Goal: Task Accomplishment & Management: Manage account settings

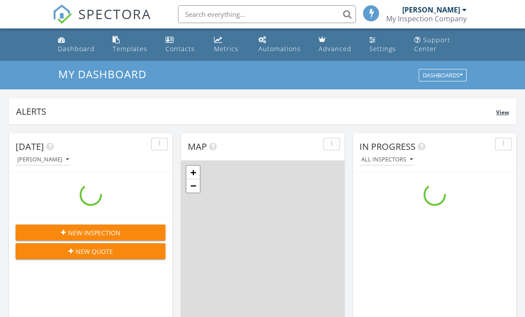
scroll to position [811, 526]
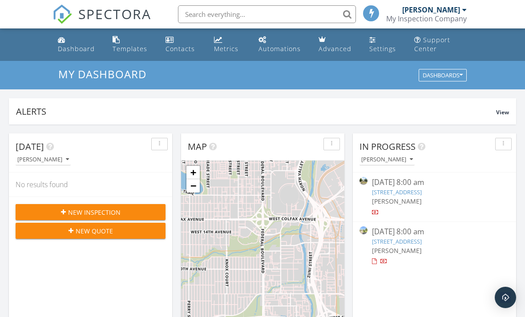
click at [429, 21] on div "My Inspection Company" at bounding box center [426, 18] width 81 height 9
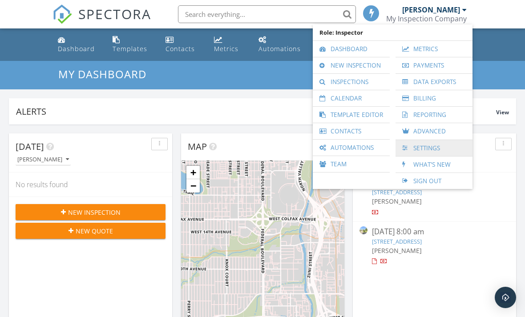
click at [416, 150] on link "Settings" at bounding box center [434, 148] width 68 height 16
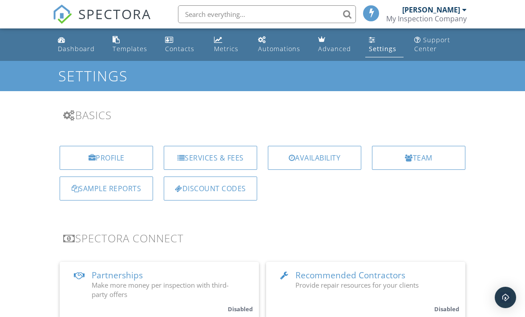
click at [426, 10] on div "[PERSON_NAME]" at bounding box center [431, 9] width 58 height 9
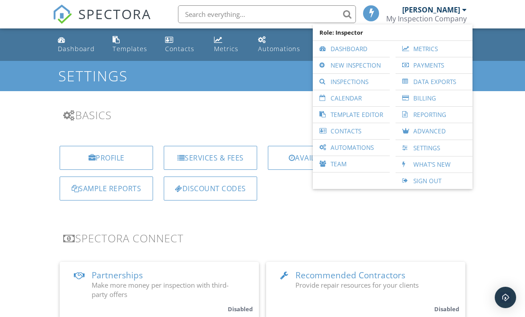
click at [421, 17] on div "My Inspection Company" at bounding box center [426, 18] width 81 height 9
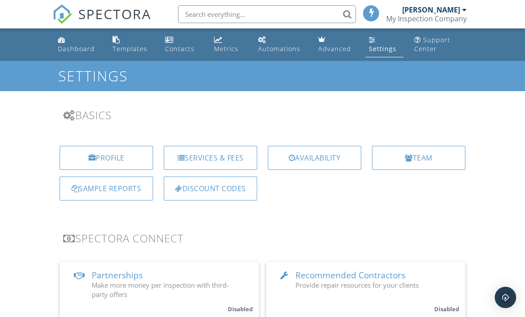
click at [374, 13] on span at bounding box center [371, 12] width 9 height 7
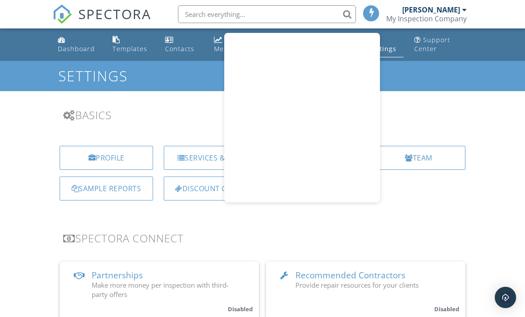
click at [413, 19] on div "My Inspection Company" at bounding box center [426, 18] width 81 height 9
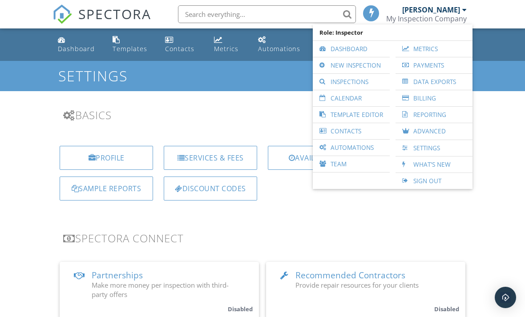
click at [260, 85] on div "Settings" at bounding box center [262, 76] width 525 height 30
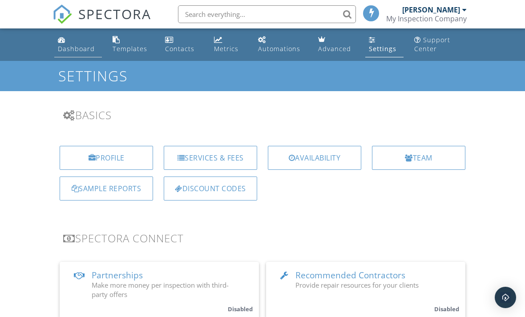
click at [67, 49] on div "Dashboard" at bounding box center [76, 49] width 37 height 8
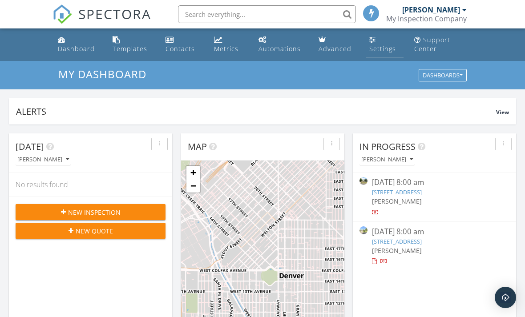
click at [379, 46] on div "Settings" at bounding box center [382, 49] width 27 height 8
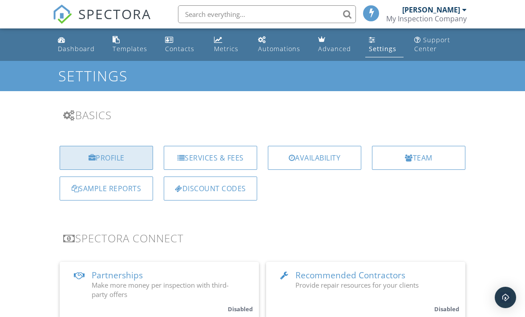
scroll to position [1, 0]
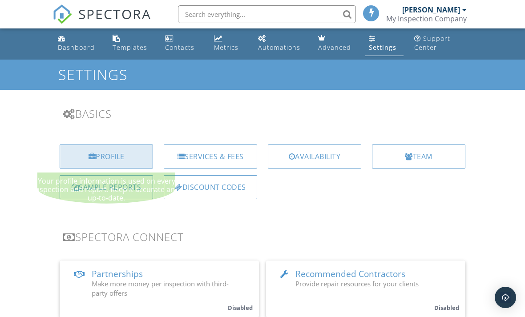
click at [125, 154] on div "Profile" at bounding box center [106, 157] width 93 height 24
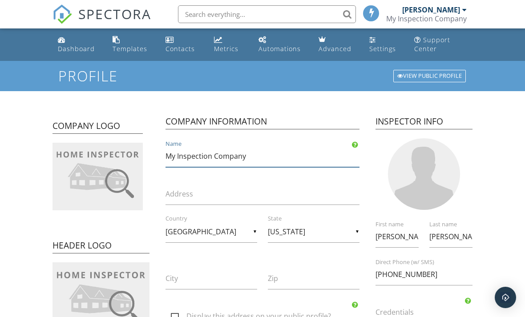
click at [218, 156] on input "My Inspection Company" at bounding box center [263, 157] width 194 height 22
drag, startPoint x: 260, startPoint y: 156, endPoint x: 167, endPoint y: 155, distance: 93.5
click at [167, 155] on input "My Inspection Company" at bounding box center [263, 157] width 194 height 22
click at [164, 155] on div "My Inspection Company Name" at bounding box center [262, 157] width 205 height 22
drag, startPoint x: 250, startPoint y: 156, endPoint x: 161, endPoint y: 155, distance: 88.6
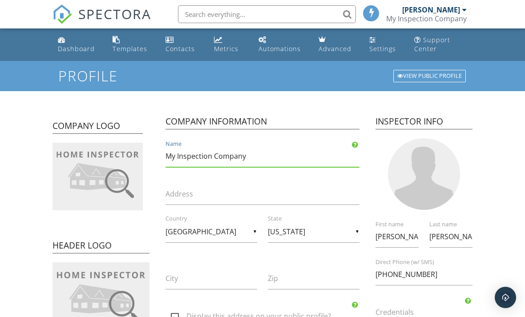
click at [162, 155] on div "My Inspection Company Name" at bounding box center [262, 157] width 205 height 22
drag, startPoint x: 166, startPoint y: 155, endPoint x: 260, endPoint y: 155, distance: 93.0
click at [260, 155] on input "My Inspection Company" at bounding box center [263, 157] width 194 height 22
type input "[PERSON_NAME]’s WDO Solutions"
click at [217, 196] on input "Address" at bounding box center [263, 194] width 194 height 22
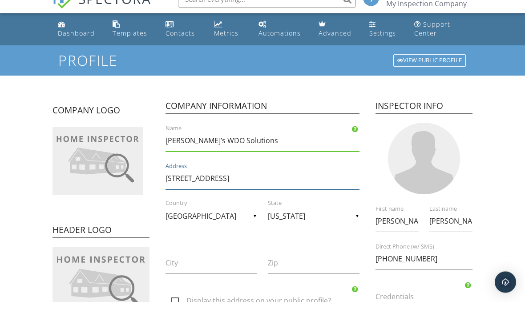
type input "[STREET_ADDRESS]"
click at [213, 268] on input "City" at bounding box center [212, 279] width 92 height 22
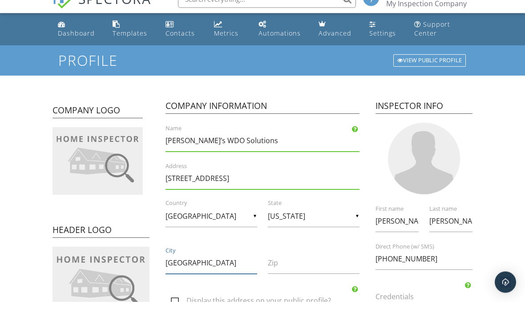
type input "[GEOGRAPHIC_DATA]"
type input "f"
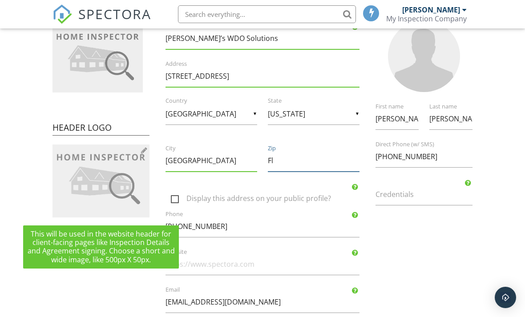
scroll to position [98, 0]
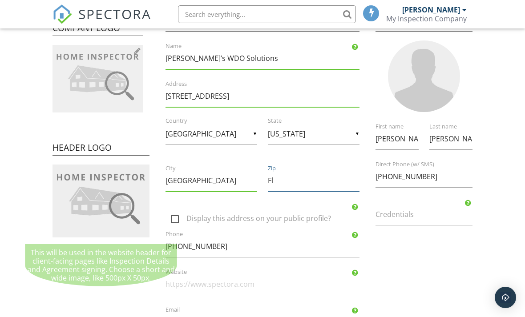
type input "Fl"
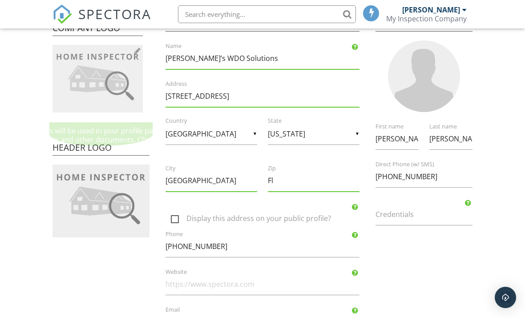
click at [100, 73] on img at bounding box center [98, 79] width 90 height 68
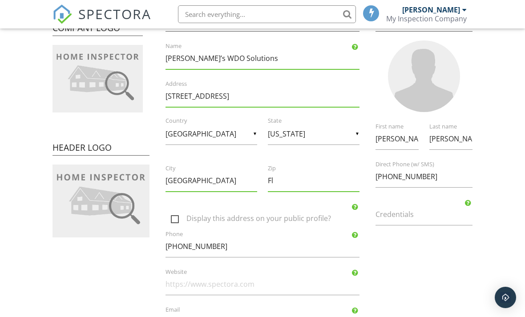
type input "C:\fakepath\FullLogo.jpeg"
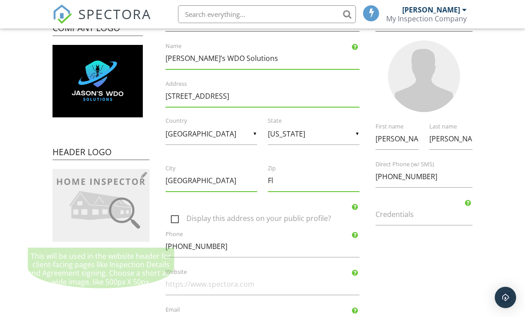
click at [91, 211] on img at bounding box center [101, 205] width 97 height 73
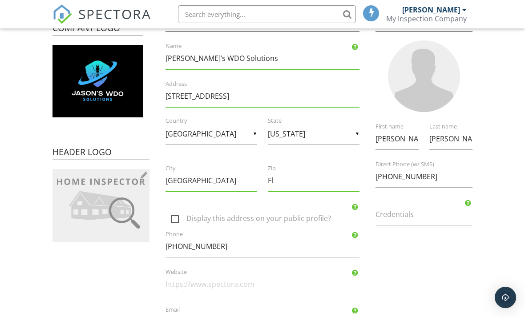
type input "C:\fakepath\FullLogo.jpeg"
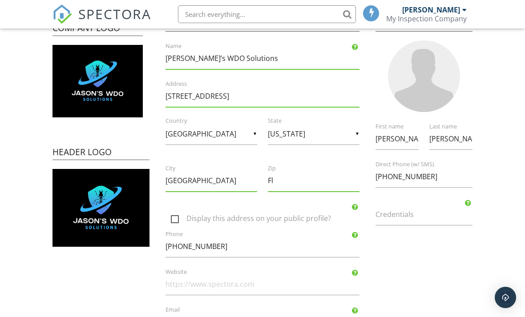
click at [417, 211] on label "Credentials" at bounding box center [430, 215] width 108 height 10
click at [417, 211] on input "Credentials" at bounding box center [424, 215] width 97 height 22
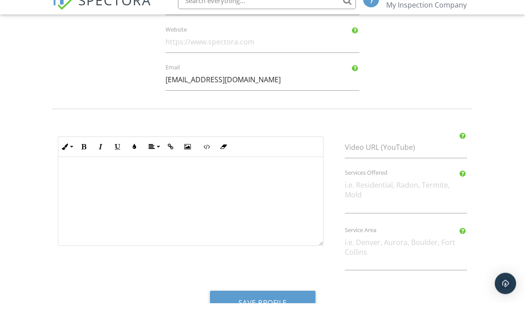
scroll to position [342, 0]
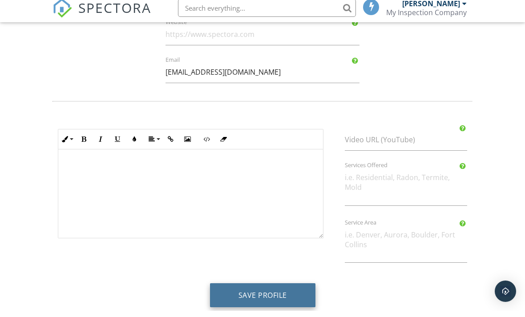
type input "CPCO Termite & WDO"
click at [235, 300] on button "Save Profile" at bounding box center [263, 302] width 106 height 24
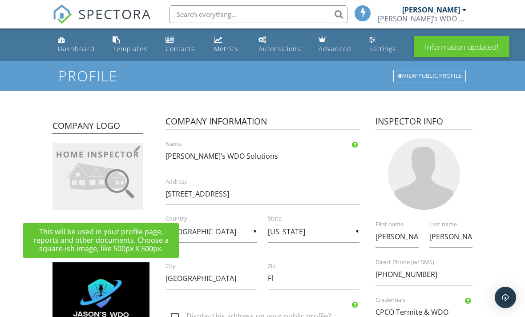
click at [105, 174] on img at bounding box center [98, 177] width 90 height 68
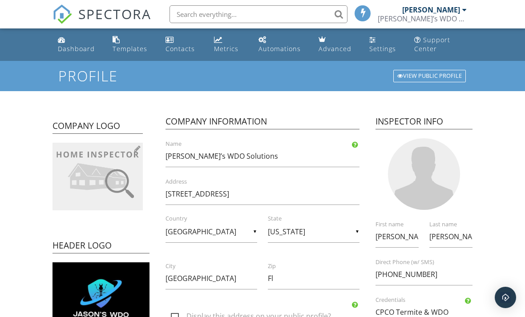
type input "C:\fakepath\FullLogo.jpeg"
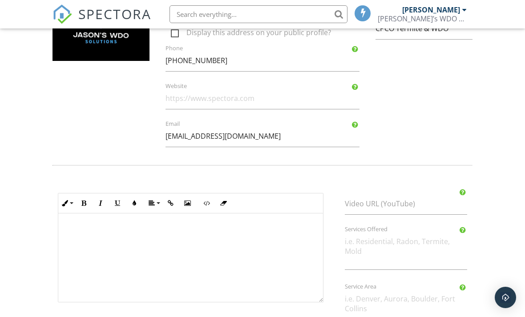
scroll to position [324, 0]
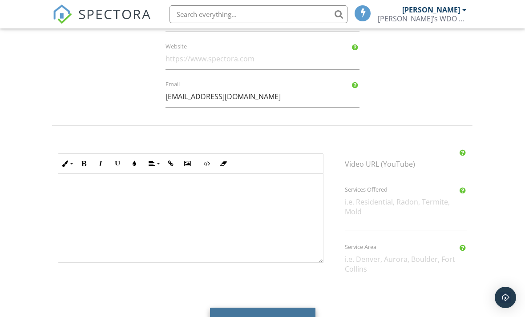
click at [229, 317] on button "Save Profile" at bounding box center [263, 320] width 106 height 24
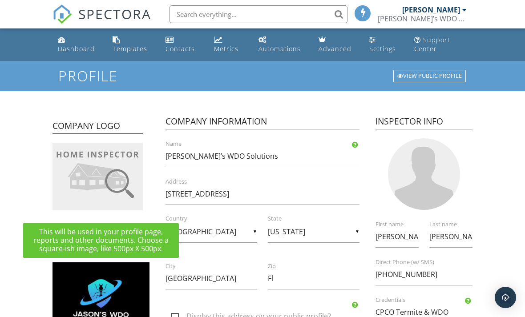
scroll to position [81, 0]
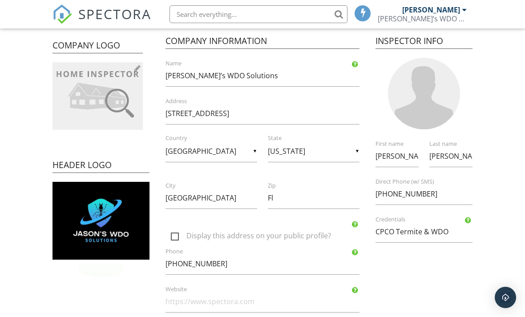
click at [97, 105] on img at bounding box center [98, 96] width 90 height 68
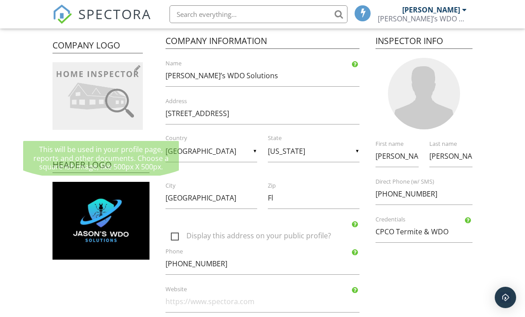
click at [101, 96] on img at bounding box center [98, 96] width 90 height 68
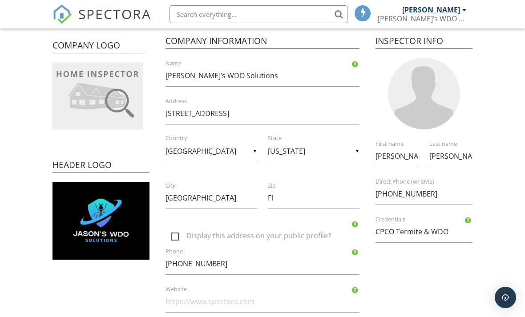
type input "C:\fakepath\FullLogo.JPG"
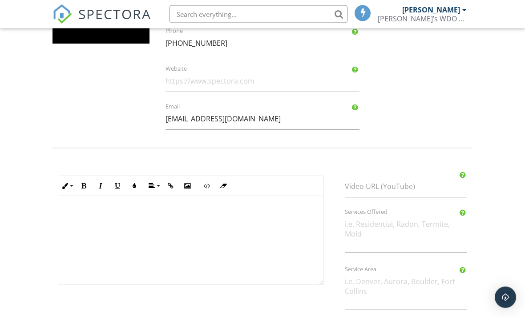
scroll to position [324, 0]
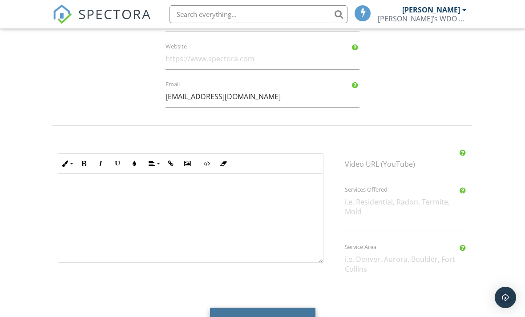
click at [239, 317] on button "Save Profile" at bounding box center [263, 320] width 106 height 24
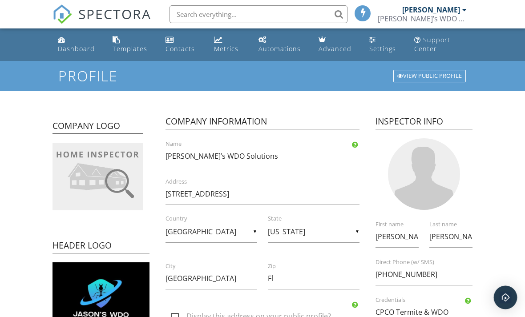
scroll to position [1, 0]
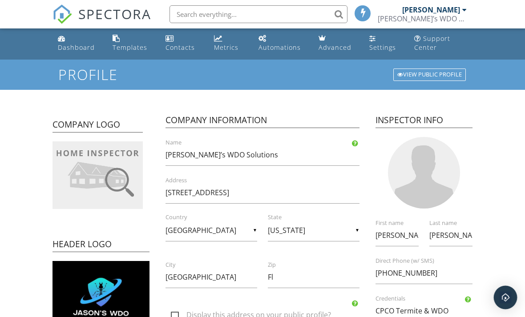
click at [507, 302] on img "Open Intercom Messenger" at bounding box center [506, 298] width 12 height 12
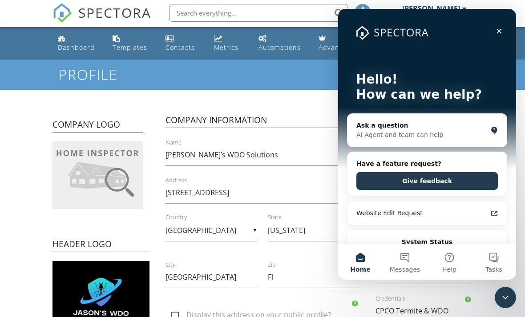
scroll to position [0, 0]
click at [409, 135] on div "AI Agent and team can help" at bounding box center [422, 134] width 131 height 9
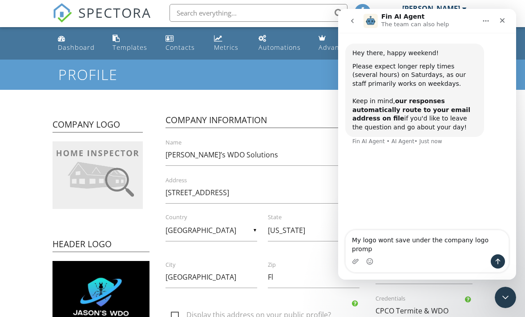
type textarea "My logo wont save under the company logo prompt"
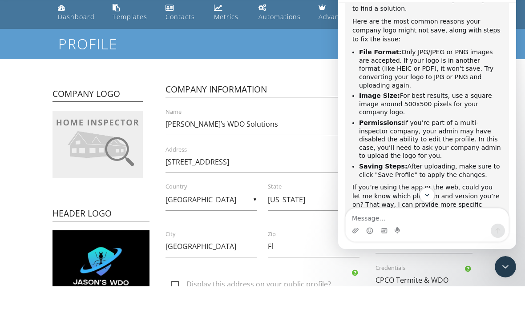
scroll to position [167, 0]
type textarea "I’m on the web"
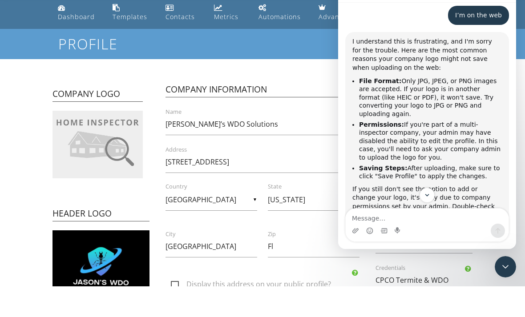
scroll to position [488, 0]
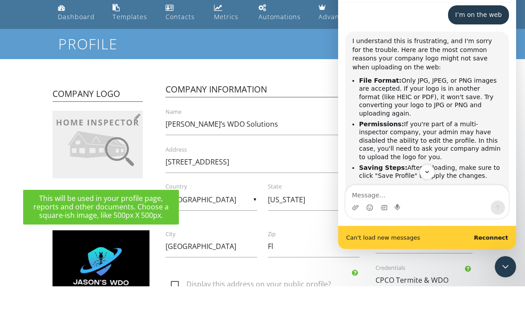
click at [107, 142] on img at bounding box center [98, 176] width 90 height 68
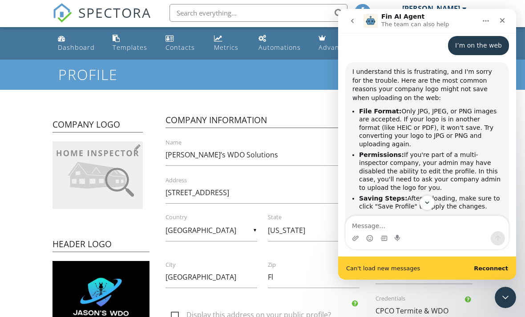
type input "C:\fakepath\FullLogo.jpeg"
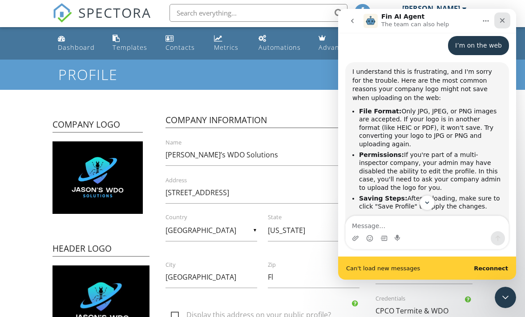
click at [506, 19] on div "Close" at bounding box center [503, 20] width 16 height 16
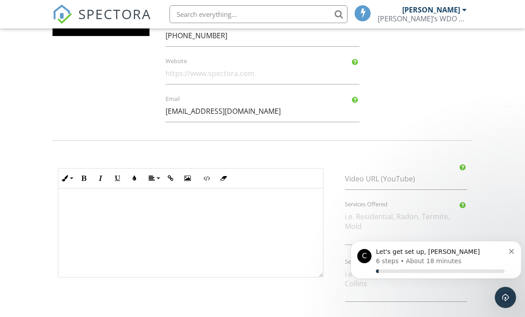
scroll to position [324, 0]
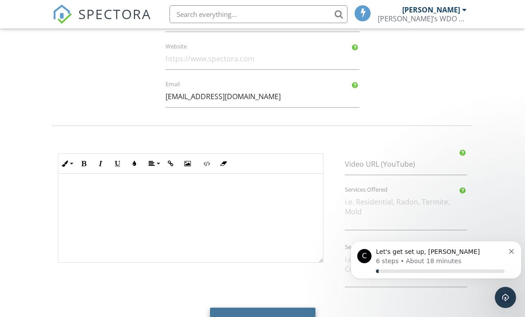
click at [233, 317] on button "Save Profile" at bounding box center [263, 320] width 106 height 24
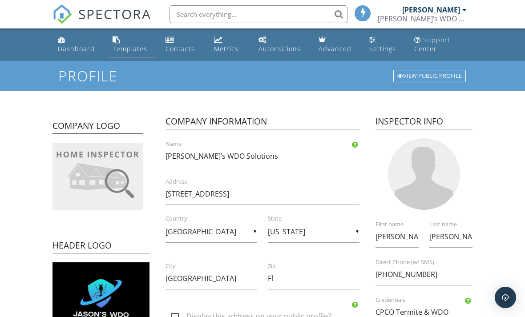
click at [125, 48] on div "Templates" at bounding box center [130, 49] width 35 height 8
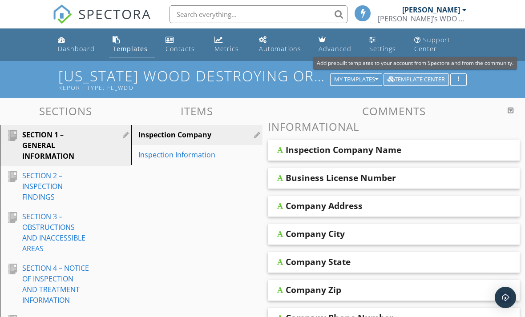
click at [402, 82] on div "Template Center" at bounding box center [416, 80] width 57 height 6
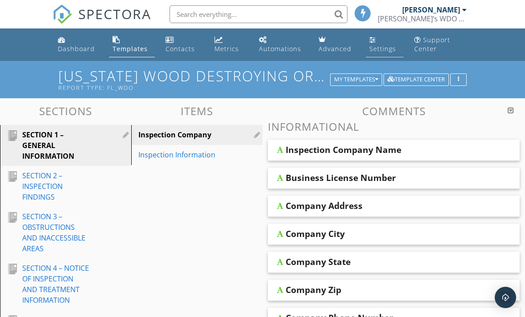
click at [375, 45] on div "Settings" at bounding box center [382, 49] width 27 height 8
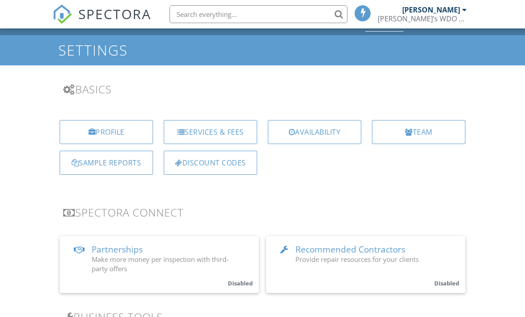
scroll to position [28, 0]
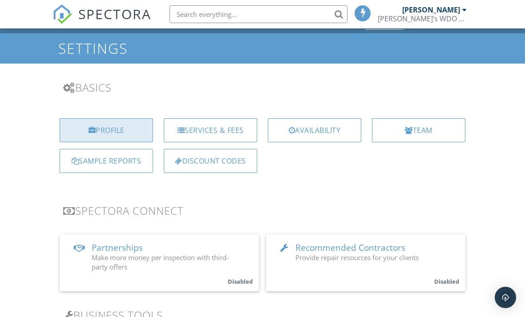
click at [108, 130] on div "Profile" at bounding box center [106, 130] width 93 height 24
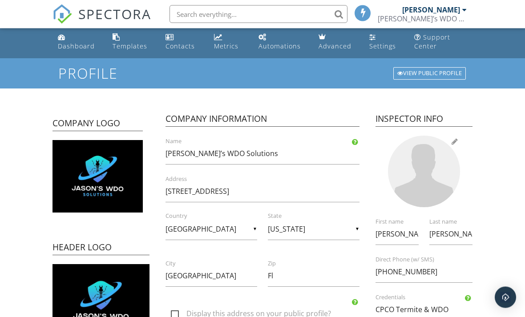
scroll to position [4, 0]
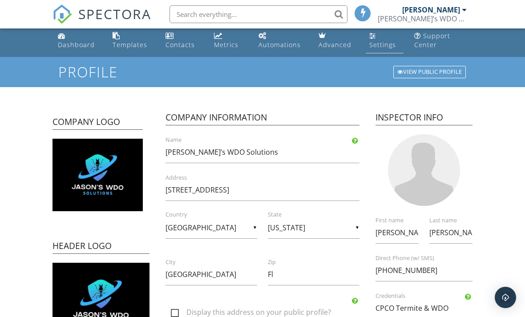
click at [376, 49] on div "Settings" at bounding box center [382, 45] width 27 height 8
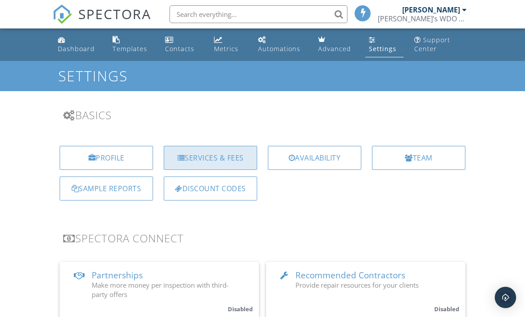
click at [215, 158] on div "Services & Fees" at bounding box center [210, 158] width 93 height 24
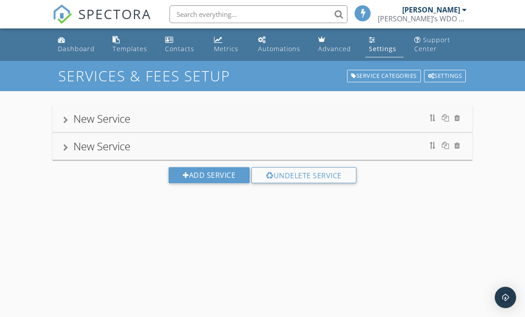
click at [88, 120] on div "New Service" at bounding box center [101, 118] width 57 height 15
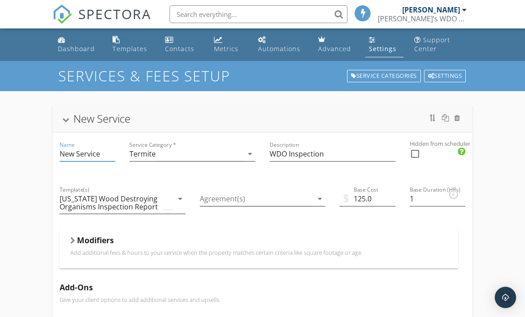
drag, startPoint x: 101, startPoint y: 153, endPoint x: 65, endPoint y: 150, distance: 36.6
click at [65, 150] on input "New Service" at bounding box center [88, 154] width 56 height 15
drag, startPoint x: 61, startPoint y: 153, endPoint x: 109, endPoint y: 155, distance: 48.1
click at [109, 155] on input "New Service" at bounding box center [88, 154] width 56 height 15
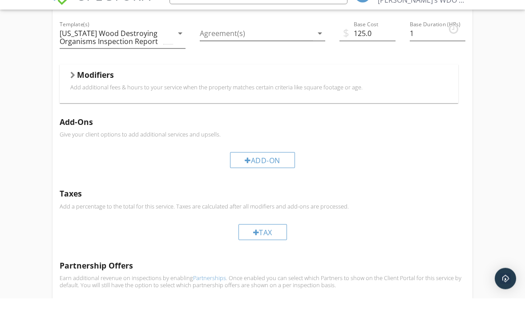
scroll to position [133, 0]
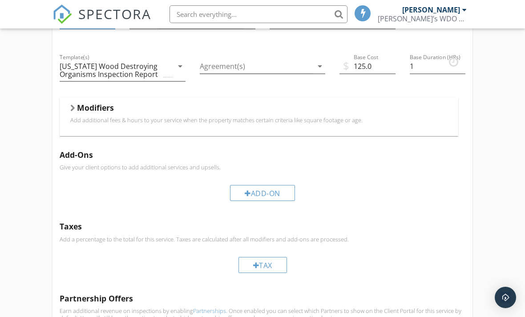
type input "WDO Inspection With Home Inspection"
click at [72, 107] on div at bounding box center [72, 108] width 5 height 7
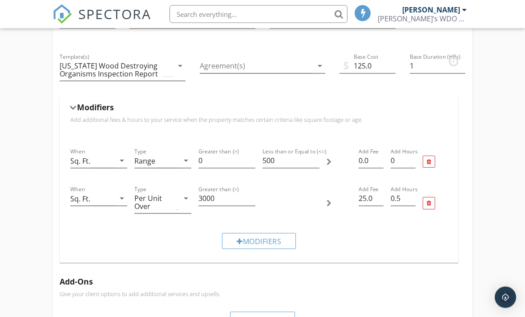
click at [72, 107] on div at bounding box center [72, 108] width 7 height 5
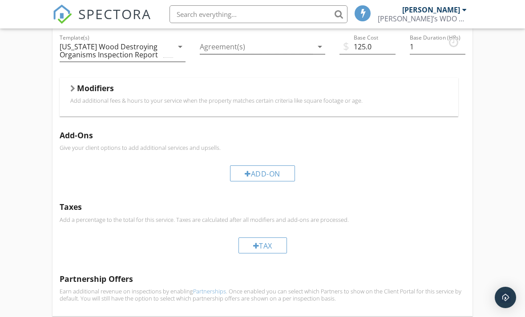
scroll to position [187, 0]
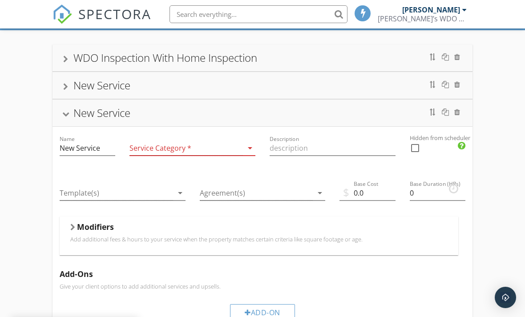
click at [74, 89] on div "New Service" at bounding box center [101, 85] width 57 height 15
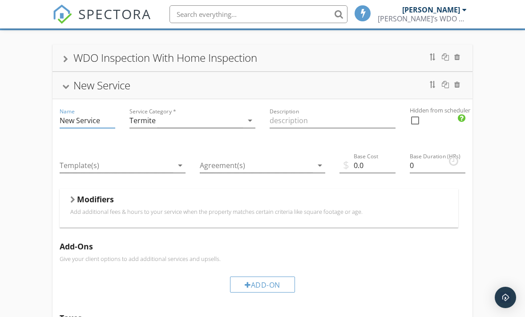
click at [99, 122] on input "New Service" at bounding box center [88, 121] width 56 height 15
drag, startPoint x: 101, startPoint y: 119, endPoint x: 60, endPoint y: 118, distance: 41.0
click at [60, 118] on input "New Service" at bounding box center [88, 121] width 56 height 15
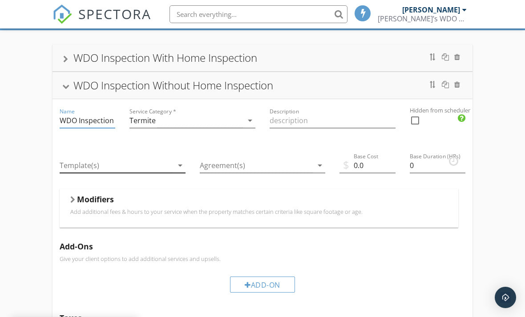
type input "WDO Inspection Without Home Inspection"
click at [146, 172] on div at bounding box center [117, 165] width 114 height 15
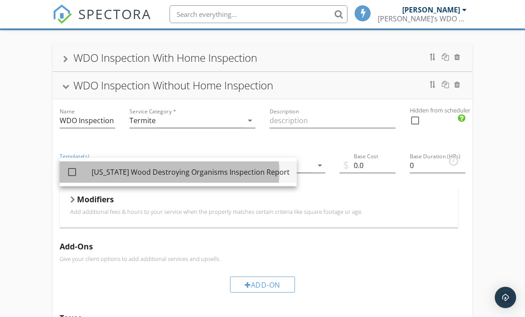
click at [85, 174] on div "check_box_outline_blank" at bounding box center [79, 172] width 25 height 11
checkbox input "true"
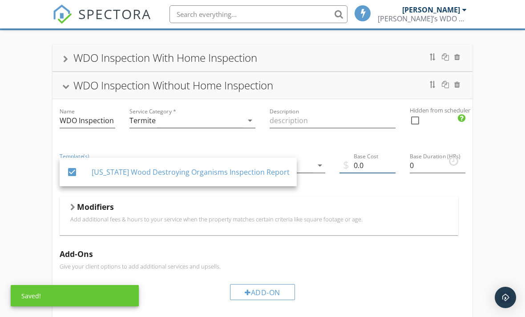
click at [373, 158] on input "0.0" at bounding box center [368, 165] width 56 height 15
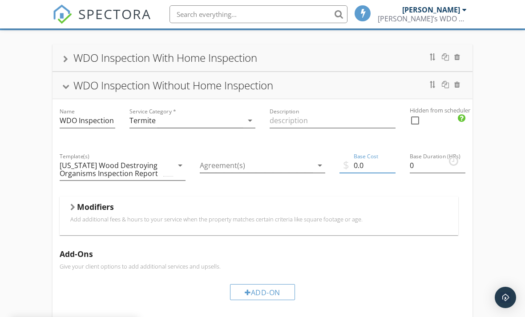
click at [377, 165] on input "0.0" at bounding box center [368, 165] width 56 height 15
type input "0"
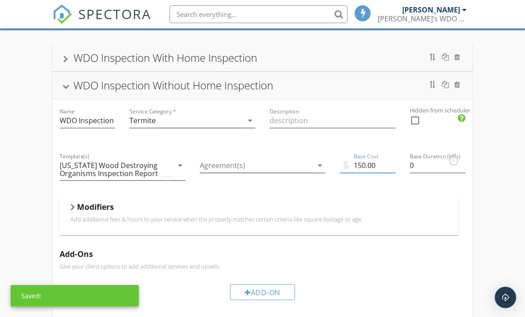
type input "150.00"
click at [516, 238] on div "WDO Inspection With Home Inspection Name WDO Inspection With Home Inspection Se…" at bounding box center [262, 272] width 525 height 485
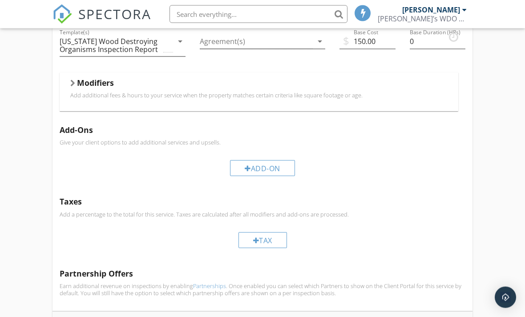
scroll to position [230, 0]
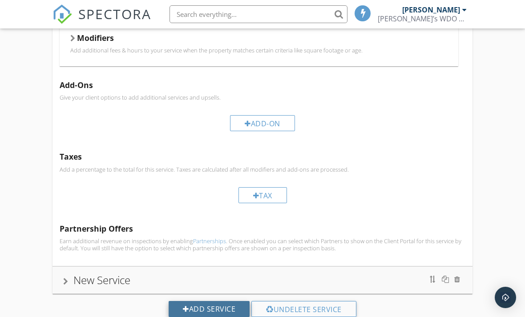
click at [183, 312] on div at bounding box center [186, 309] width 6 height 7
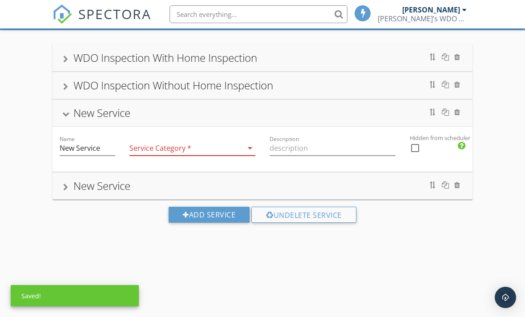
scroll to position [61, 0]
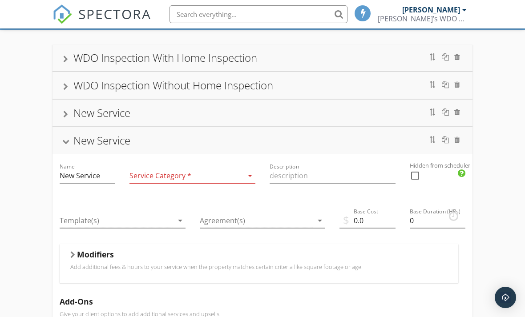
click at [69, 142] on div at bounding box center [65, 141] width 7 height 5
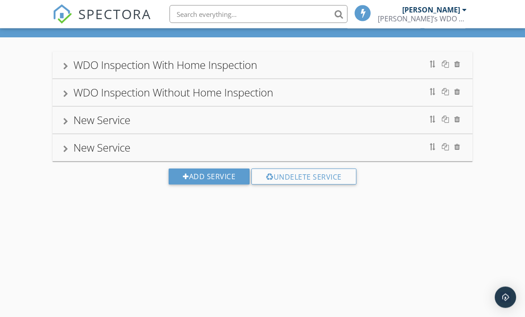
scroll to position [49, 0]
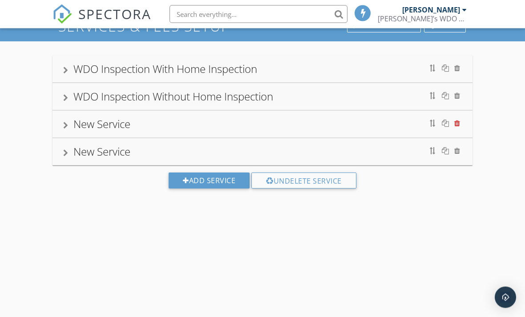
click at [459, 123] on div at bounding box center [458, 123] width 6 height 7
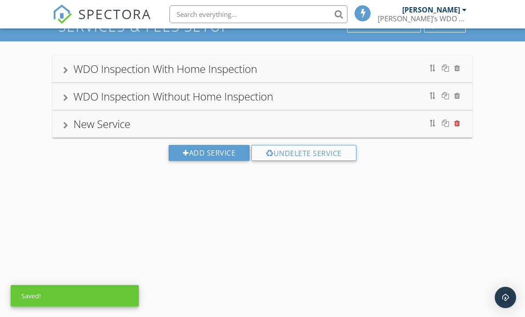
click at [457, 124] on div at bounding box center [458, 123] width 6 height 7
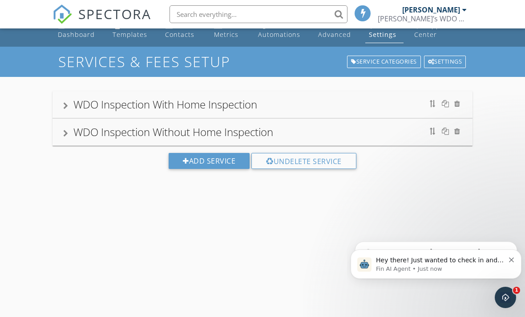
scroll to position [0, 0]
click at [433, 272] on p "Fin AI Agent • Just now" at bounding box center [440, 269] width 129 height 8
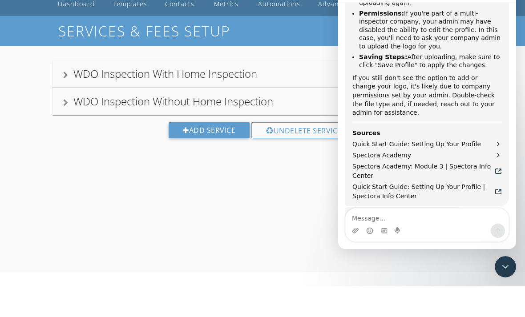
scroll to position [649, 0]
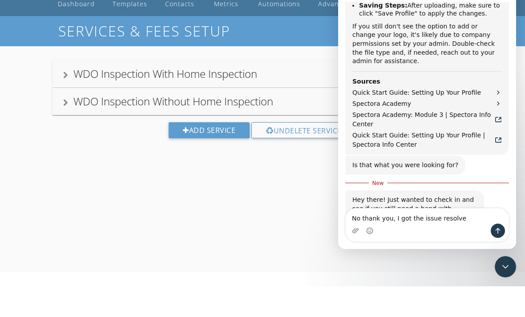
type textarea "No thank you, I got the issue resolved"
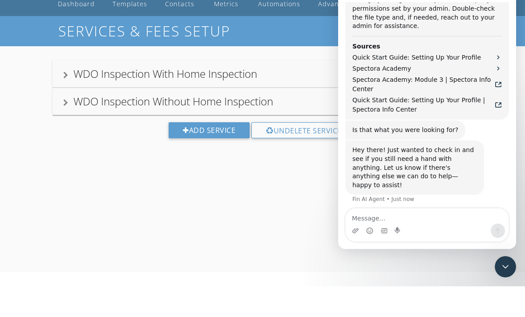
scroll to position [690, 0]
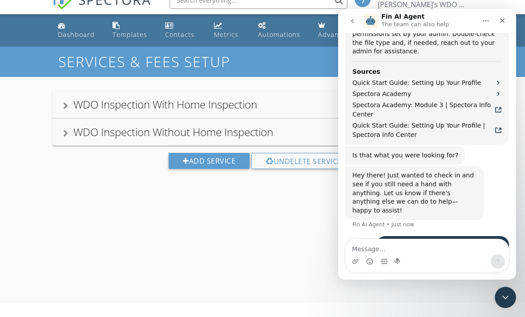
click at [312, 222] on div "SERVICES & FEES SETUP Service Categories Settings WDO Inspection With Home Insp…" at bounding box center [262, 205] width 525 height 317
